Goal: Task Accomplishment & Management: Manage account settings

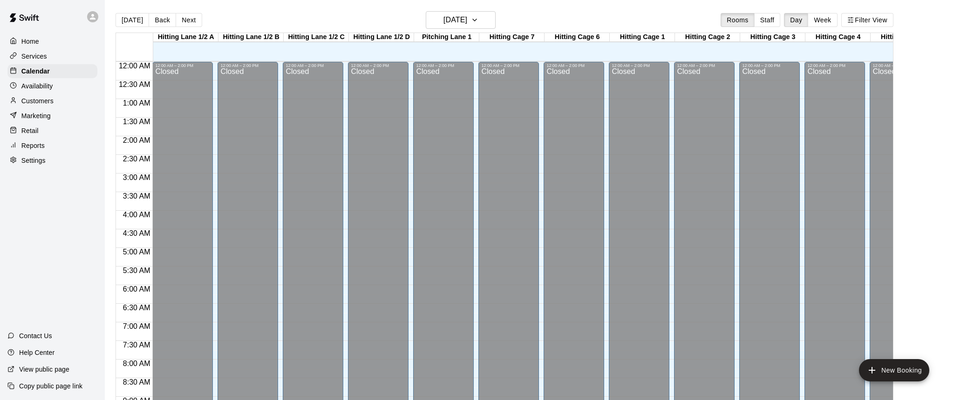
scroll to position [290, 0]
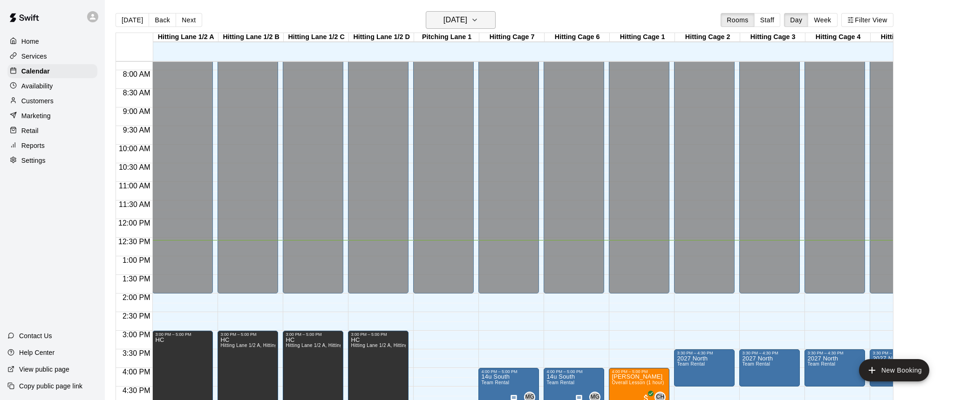
click at [478, 21] on icon "button" at bounding box center [474, 19] width 7 height 11
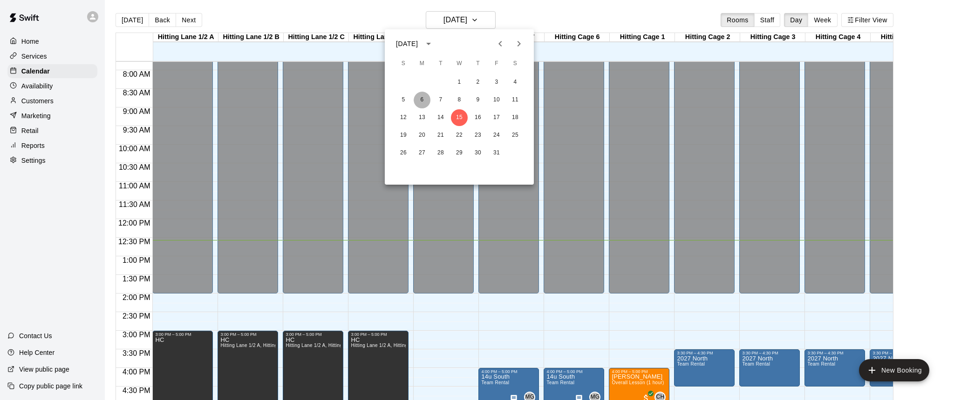
click at [423, 101] on button "6" at bounding box center [421, 100] width 17 height 17
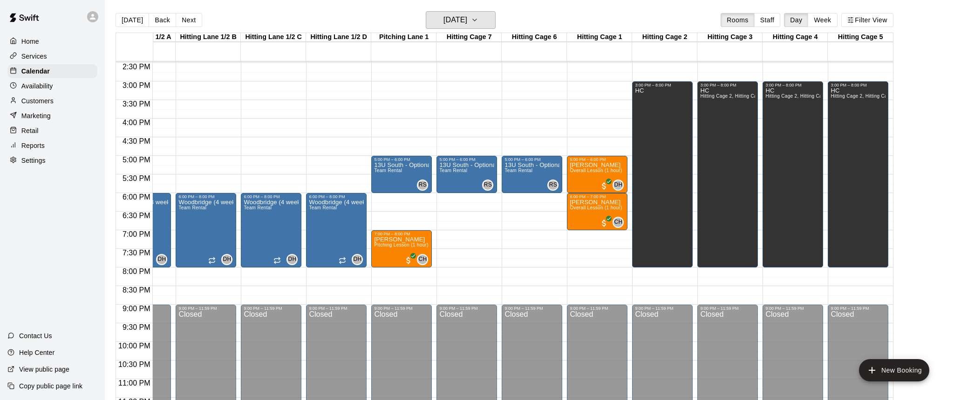
scroll to position [0, 42]
click at [478, 19] on icon "button" at bounding box center [474, 19] width 7 height 11
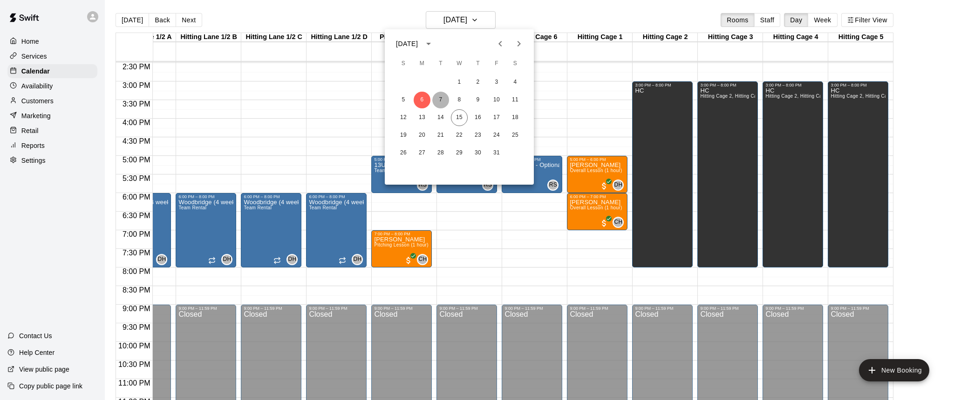
click at [440, 98] on button "7" at bounding box center [440, 100] width 17 height 17
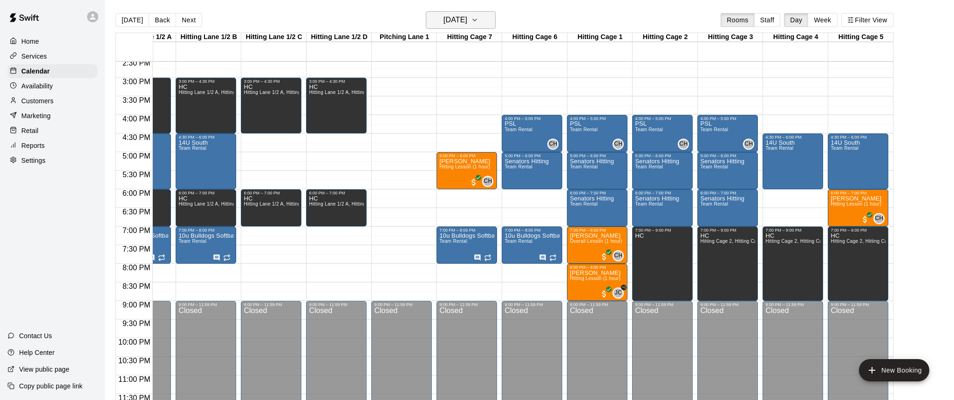
click at [478, 25] on icon "button" at bounding box center [474, 19] width 7 height 11
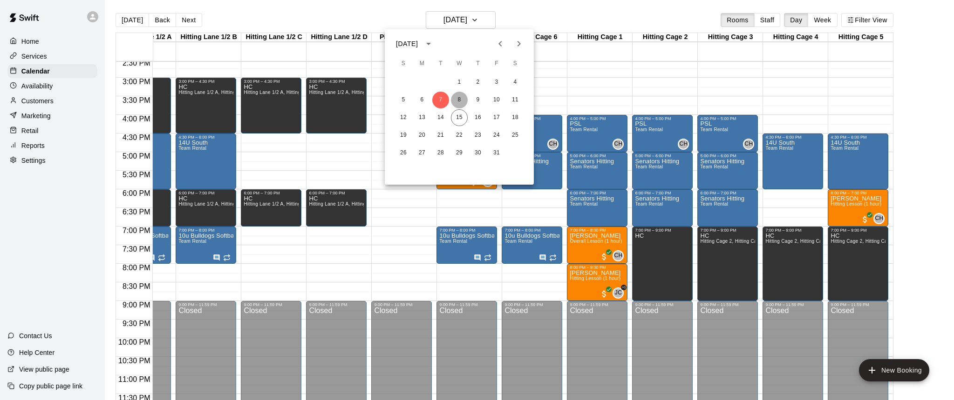
click at [459, 97] on button "8" at bounding box center [459, 100] width 17 height 17
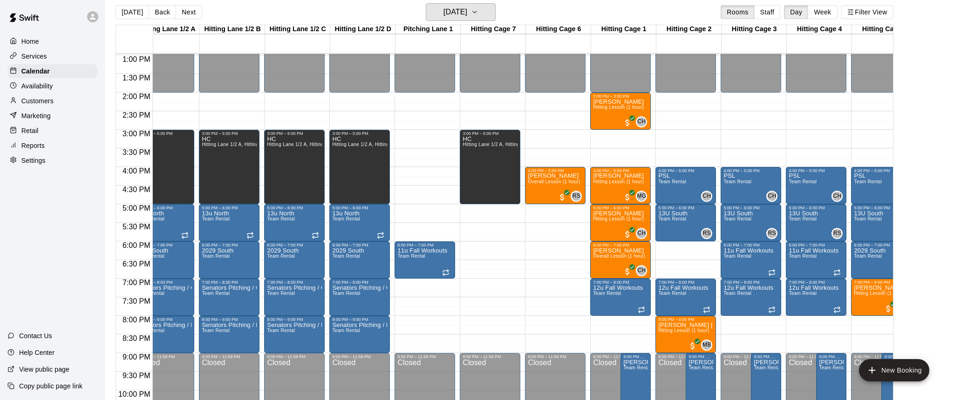
scroll to position [0, 0]
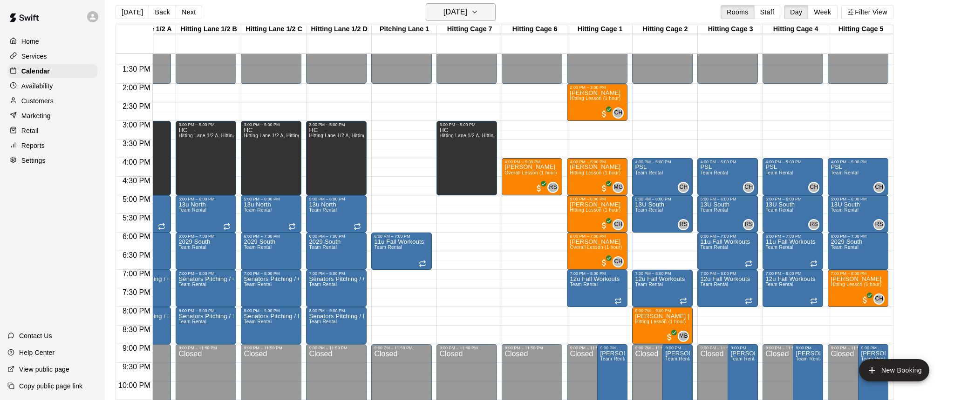
click at [476, 13] on icon "button" at bounding box center [475, 12] width 4 height 2
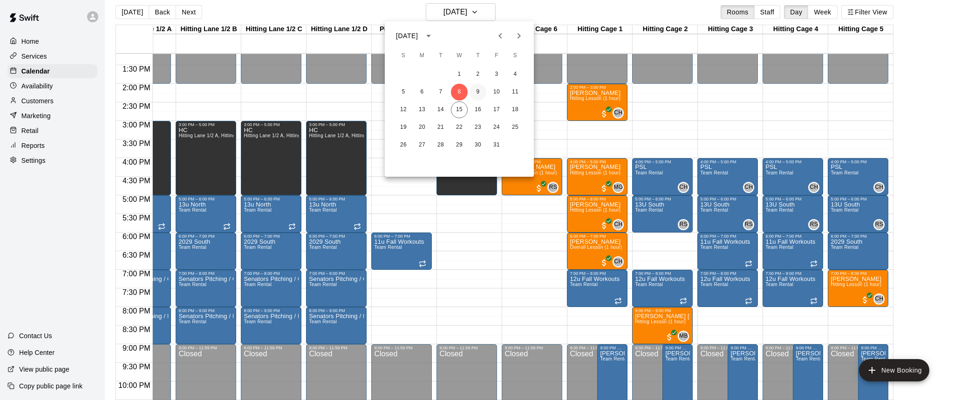
click at [480, 92] on button "9" at bounding box center [477, 92] width 17 height 17
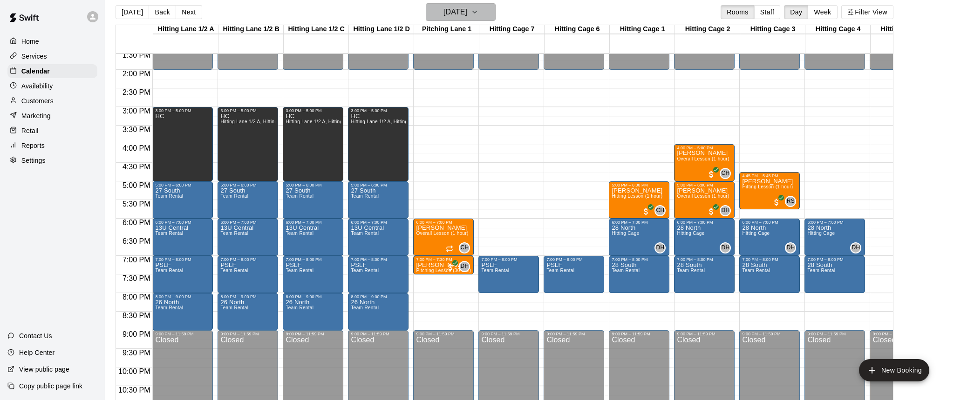
click at [478, 14] on icon "button" at bounding box center [474, 12] width 7 height 11
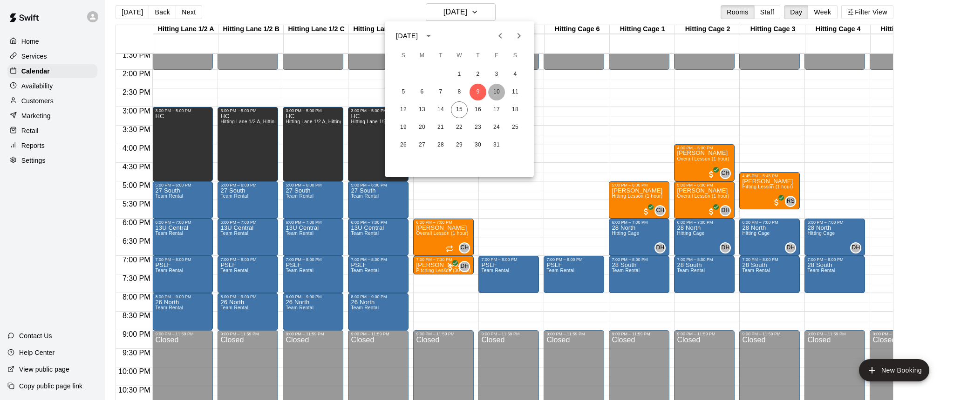
click at [501, 93] on button "10" at bounding box center [496, 92] width 17 height 17
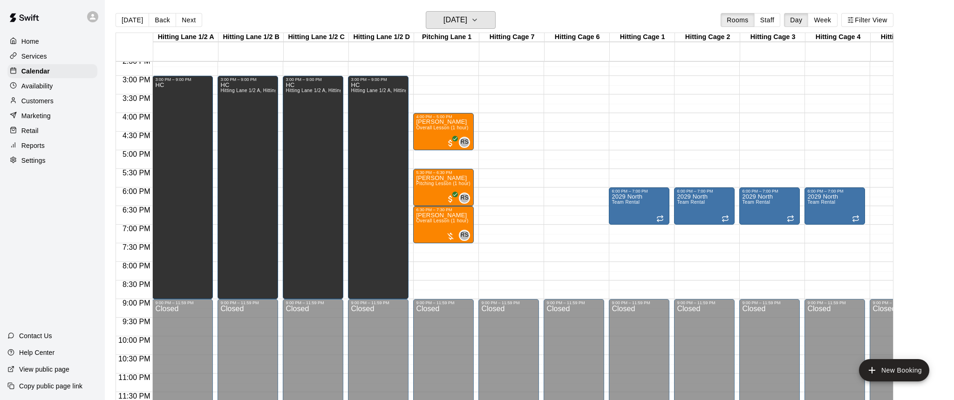
scroll to position [545, 0]
click at [478, 19] on icon "button" at bounding box center [474, 19] width 7 height 11
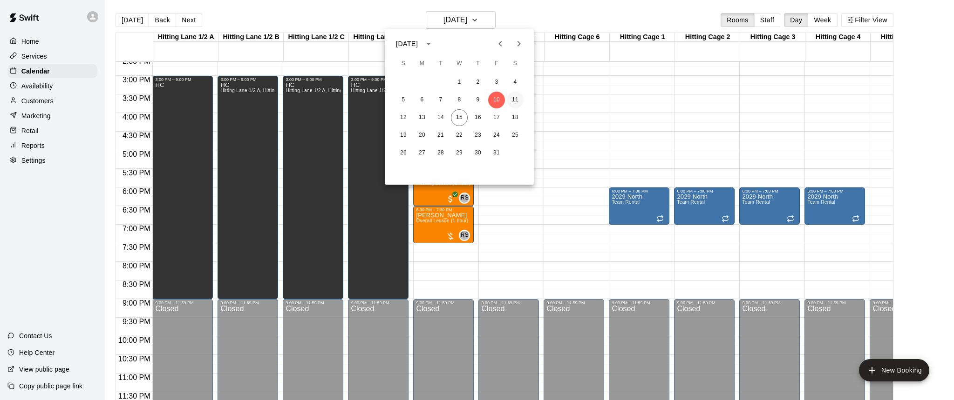
click at [517, 100] on button "11" at bounding box center [515, 100] width 17 height 17
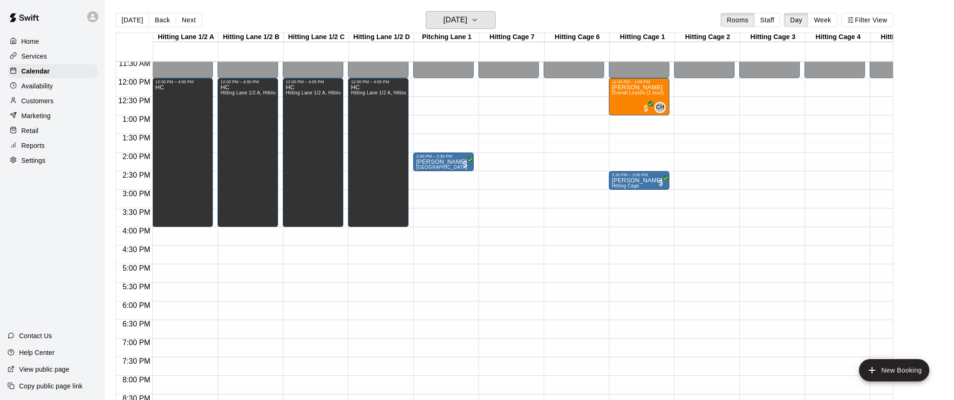
scroll to position [433, 0]
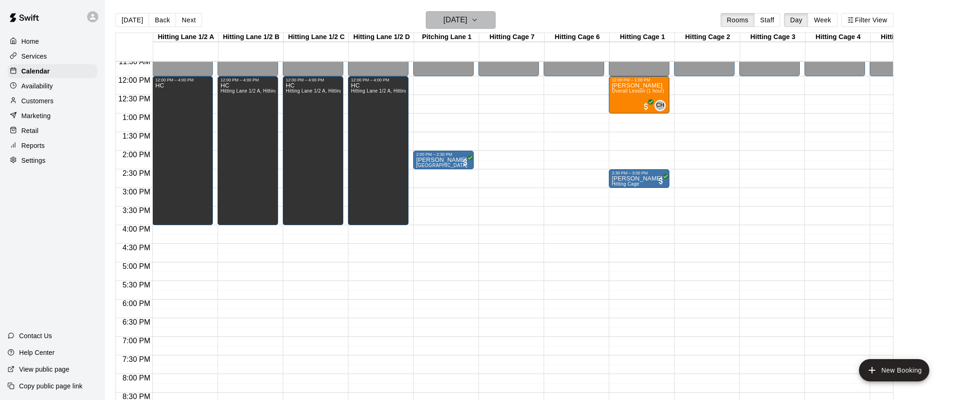
click at [478, 23] on icon "button" at bounding box center [474, 19] width 7 height 11
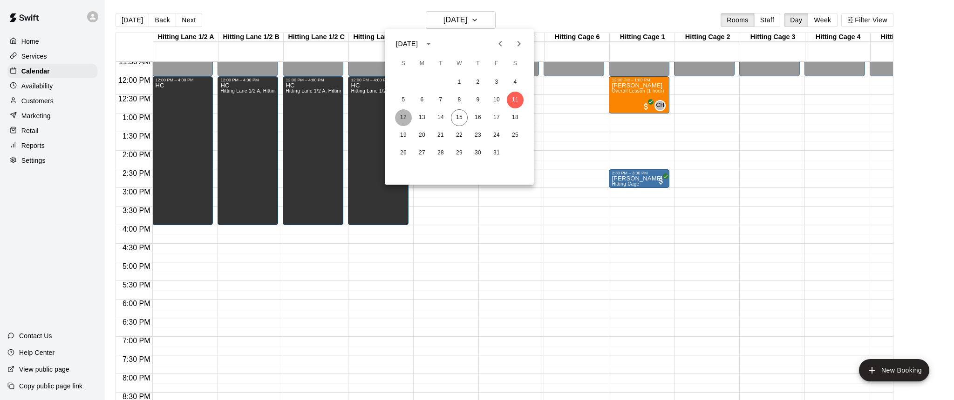
click at [401, 117] on button "12" at bounding box center [403, 117] width 17 height 17
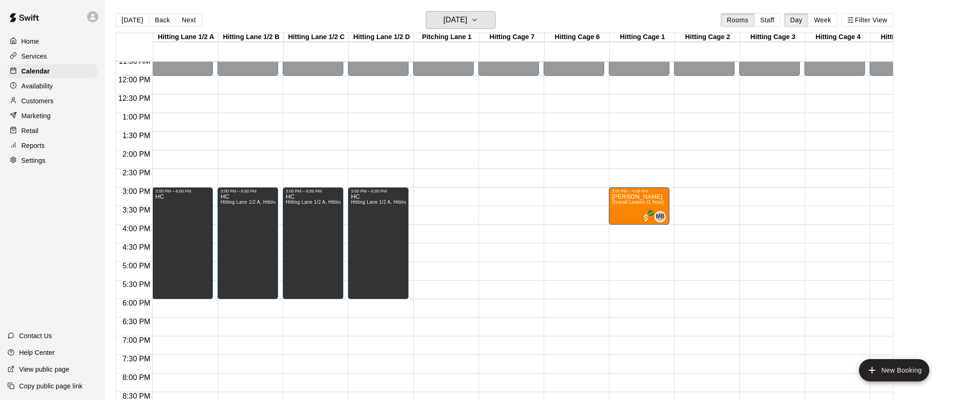
scroll to position [389, 0]
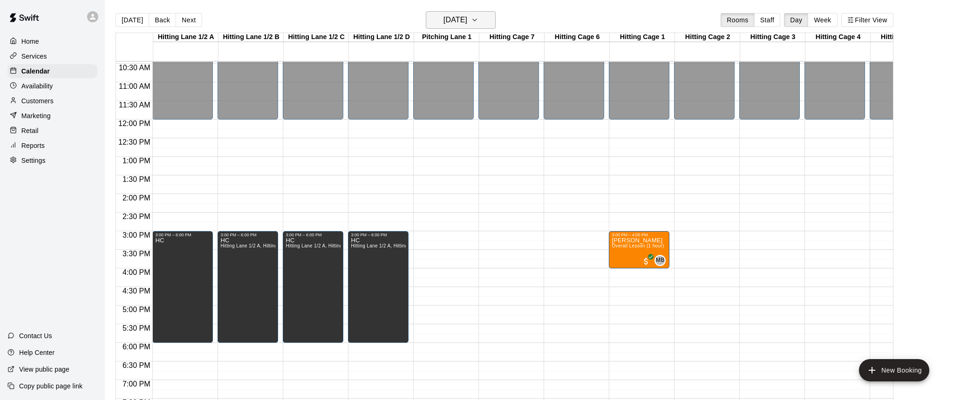
click at [478, 18] on icon "button" at bounding box center [474, 19] width 7 height 11
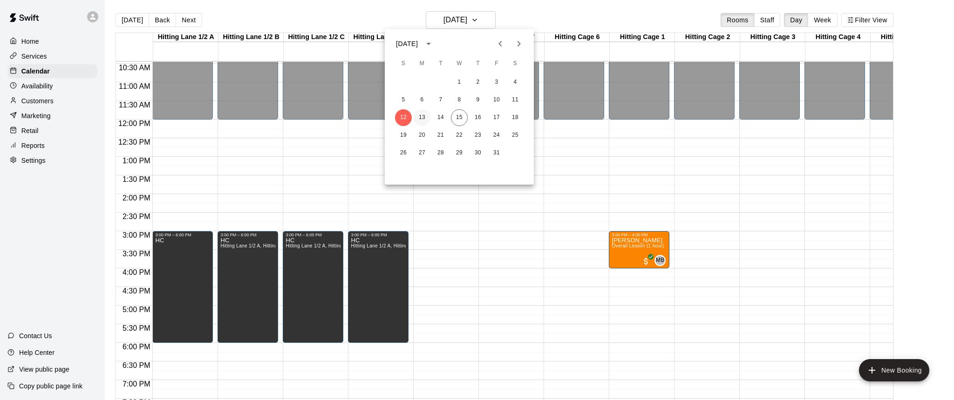
click at [423, 116] on button "13" at bounding box center [421, 117] width 17 height 17
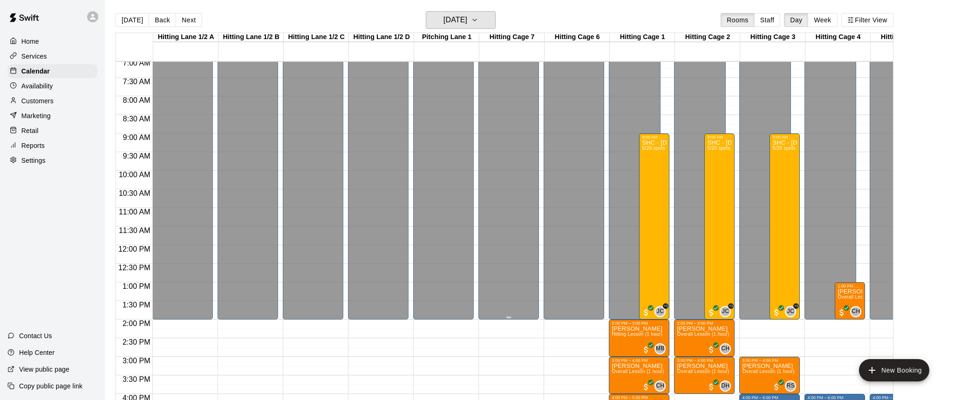
scroll to position [264, 23]
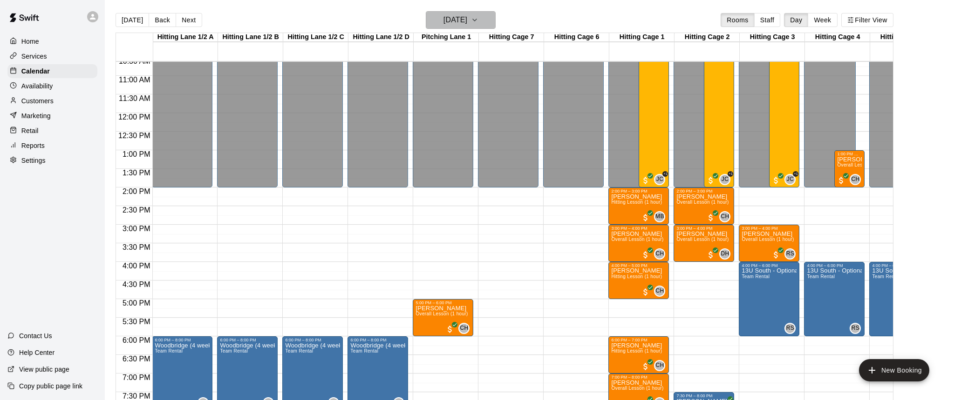
click at [478, 16] on icon "button" at bounding box center [474, 19] width 7 height 11
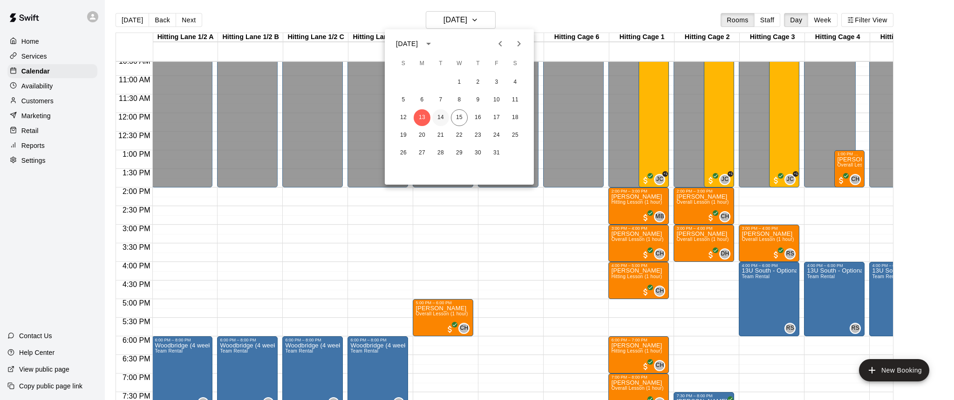
click at [440, 118] on button "14" at bounding box center [440, 117] width 17 height 17
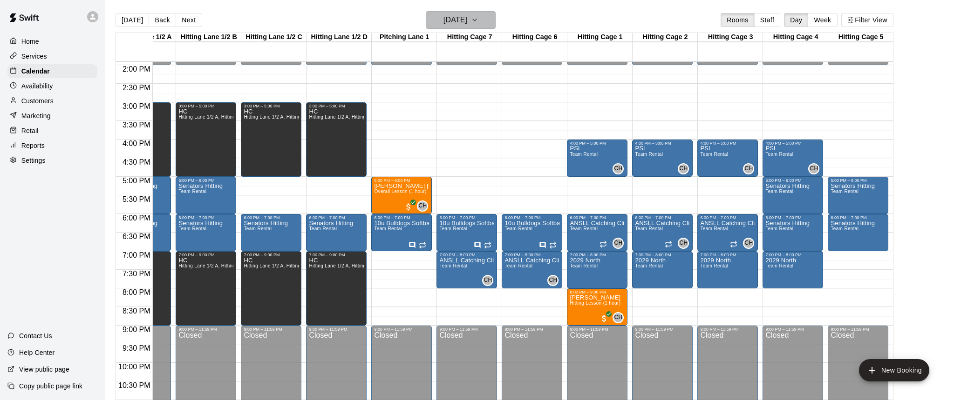
click at [478, 23] on icon "button" at bounding box center [474, 19] width 7 height 11
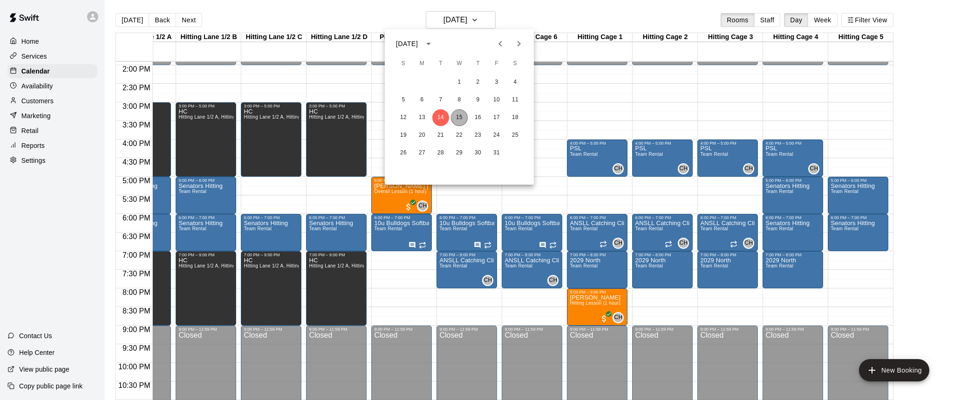
click at [461, 116] on button "15" at bounding box center [459, 117] width 17 height 17
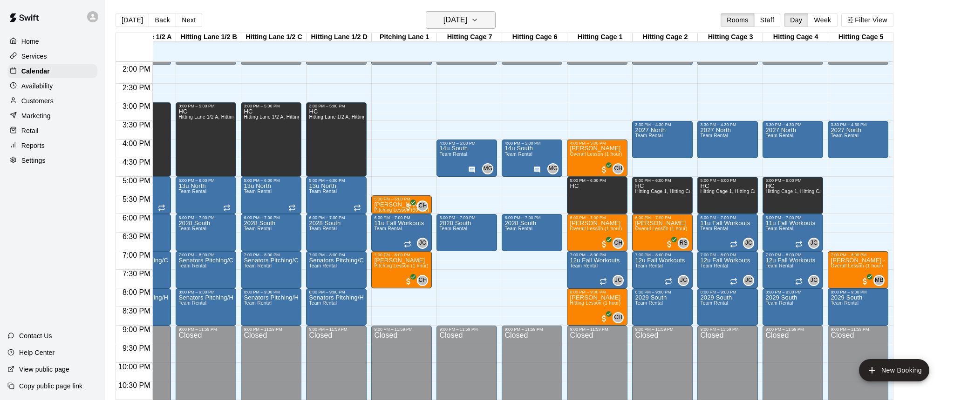
click at [478, 24] on icon "button" at bounding box center [474, 19] width 7 height 11
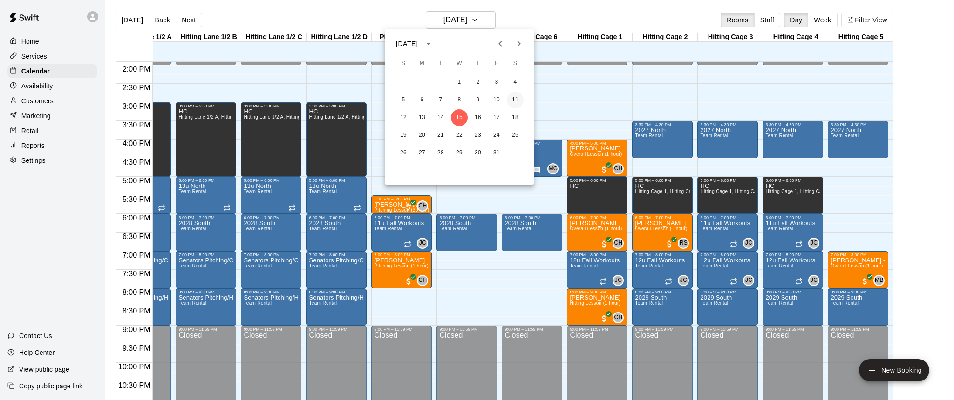
click at [515, 101] on button "11" at bounding box center [515, 100] width 17 height 17
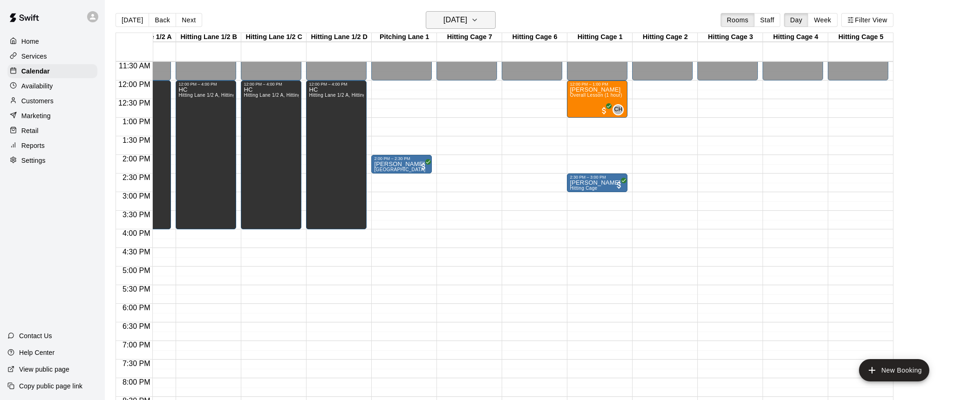
click at [478, 16] on icon "button" at bounding box center [474, 19] width 7 height 11
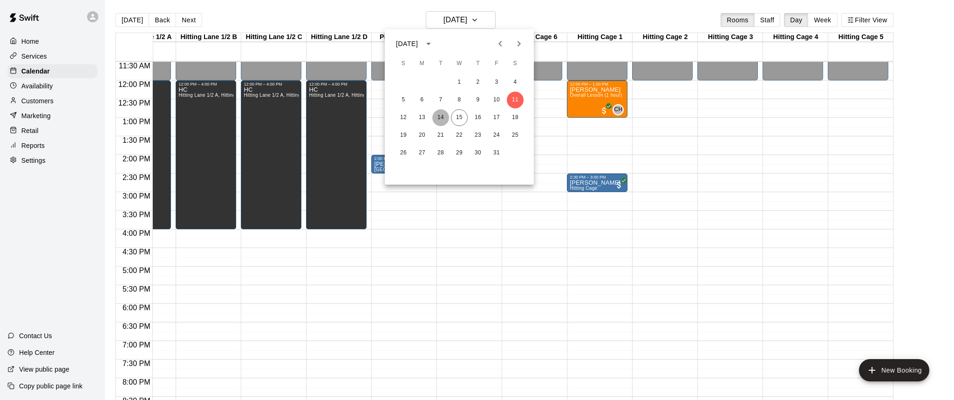
click at [440, 115] on button "14" at bounding box center [440, 117] width 17 height 17
